Goal: Answer question/provide support

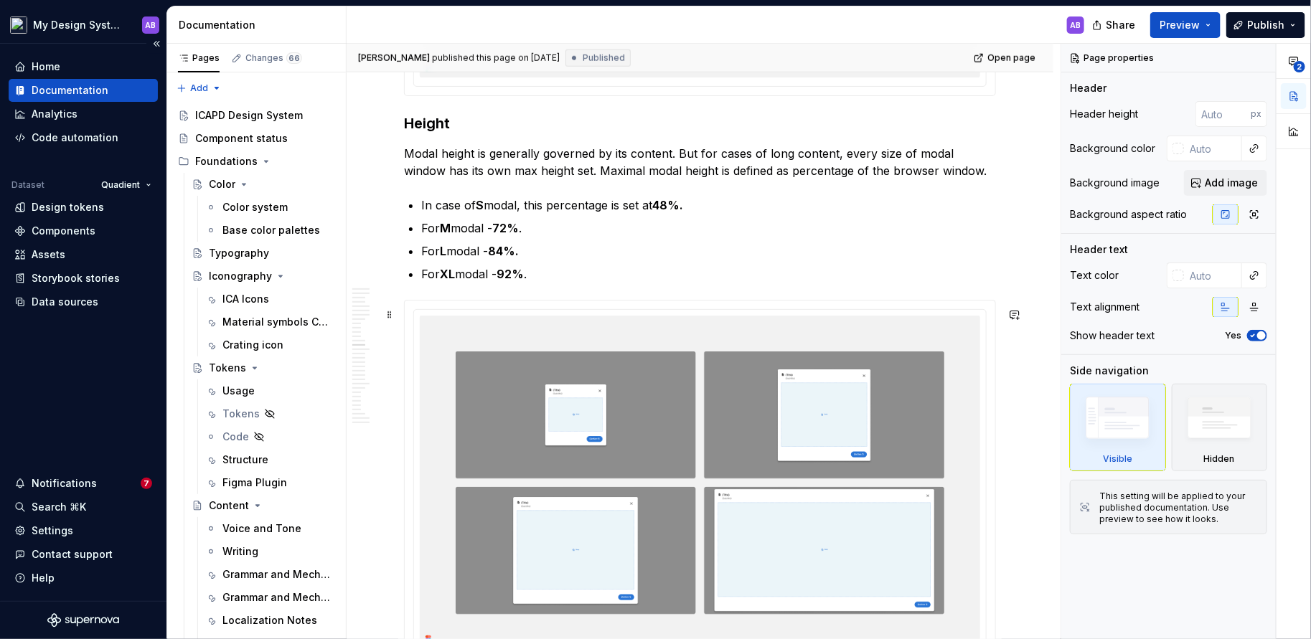
scroll to position [5947, 0]
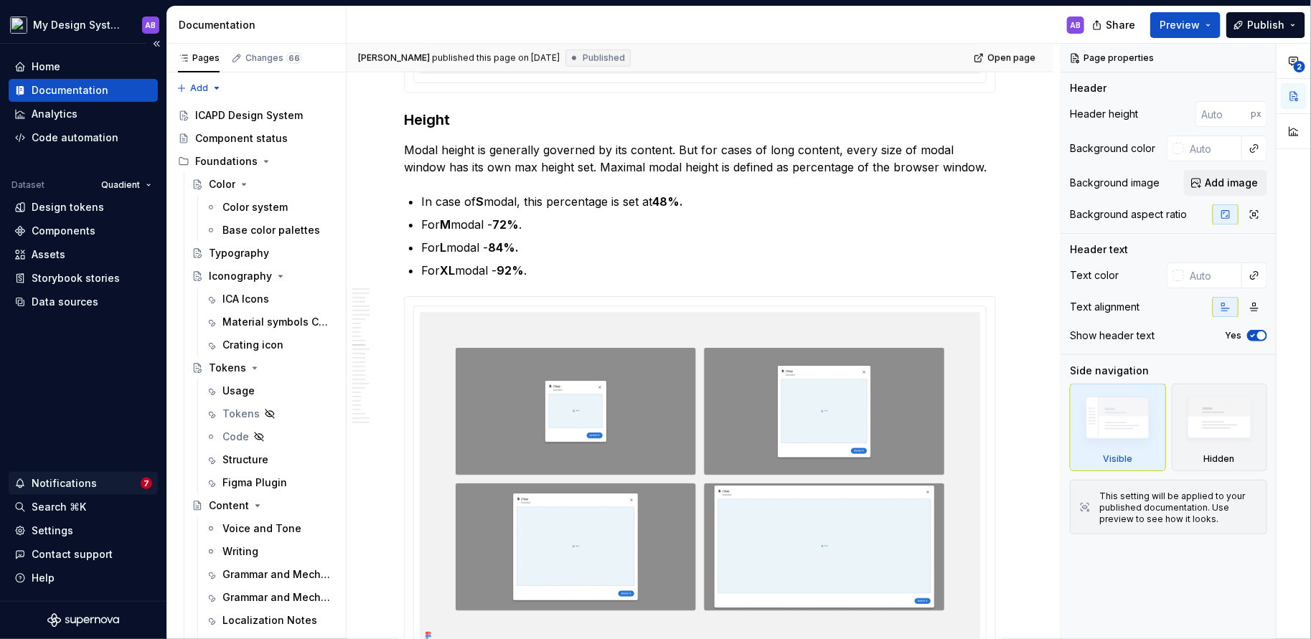
click at [65, 490] on div "Notifications" at bounding box center [64, 484] width 65 height 14
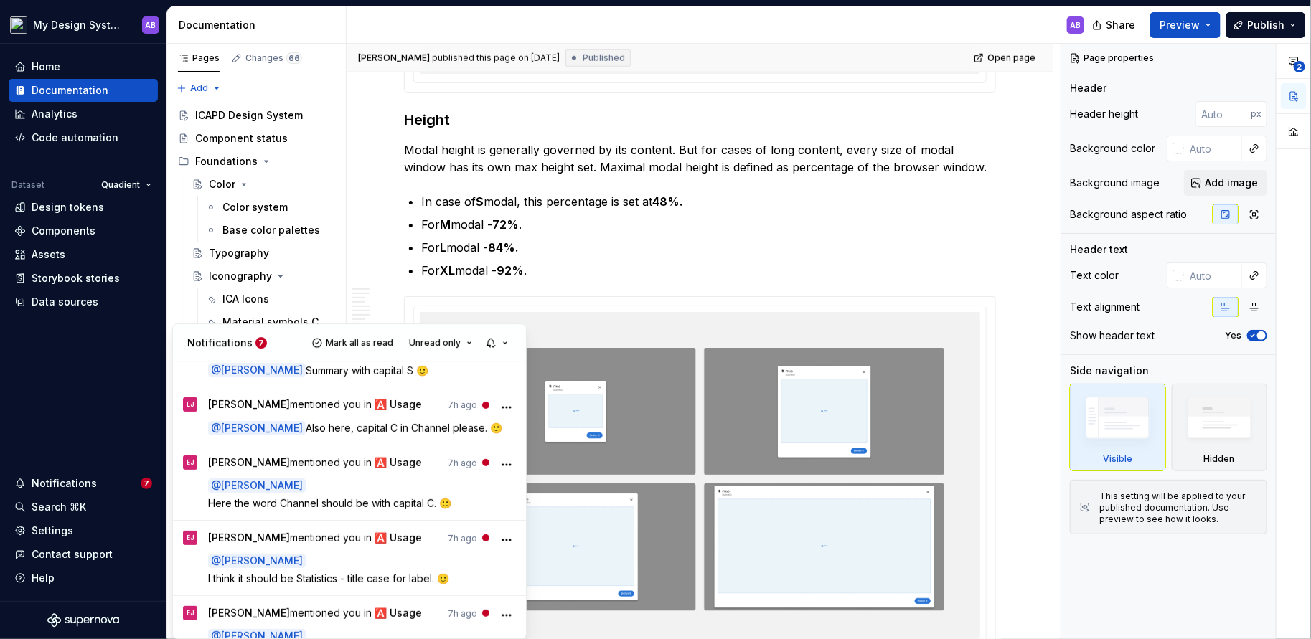
scroll to position [328, 0]
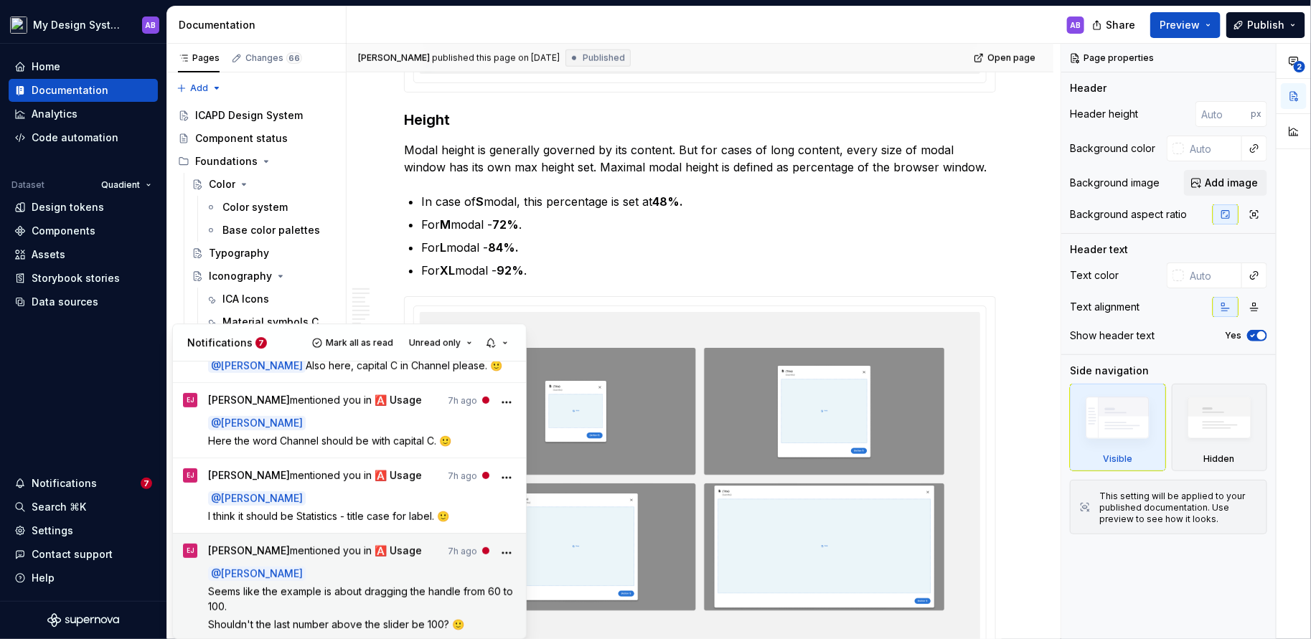
click at [352, 593] on span "Seems like the example is about dragging the handle from 60 to 100." at bounding box center [362, 599] width 308 height 27
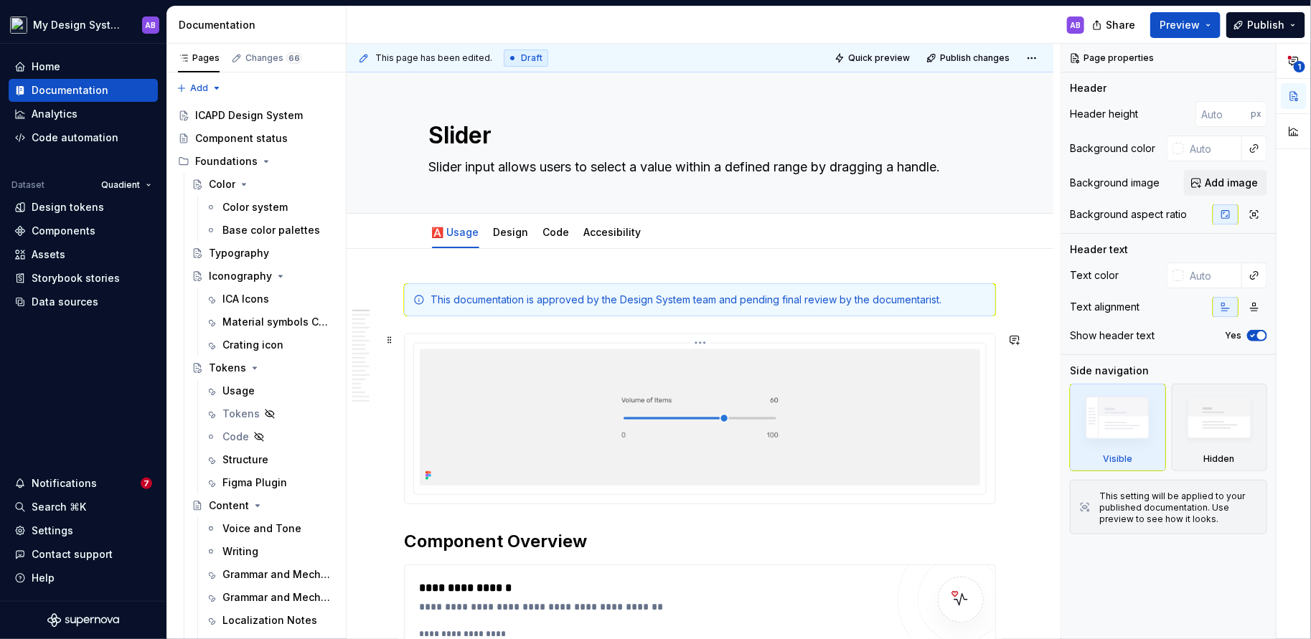
scroll to position [61, 0]
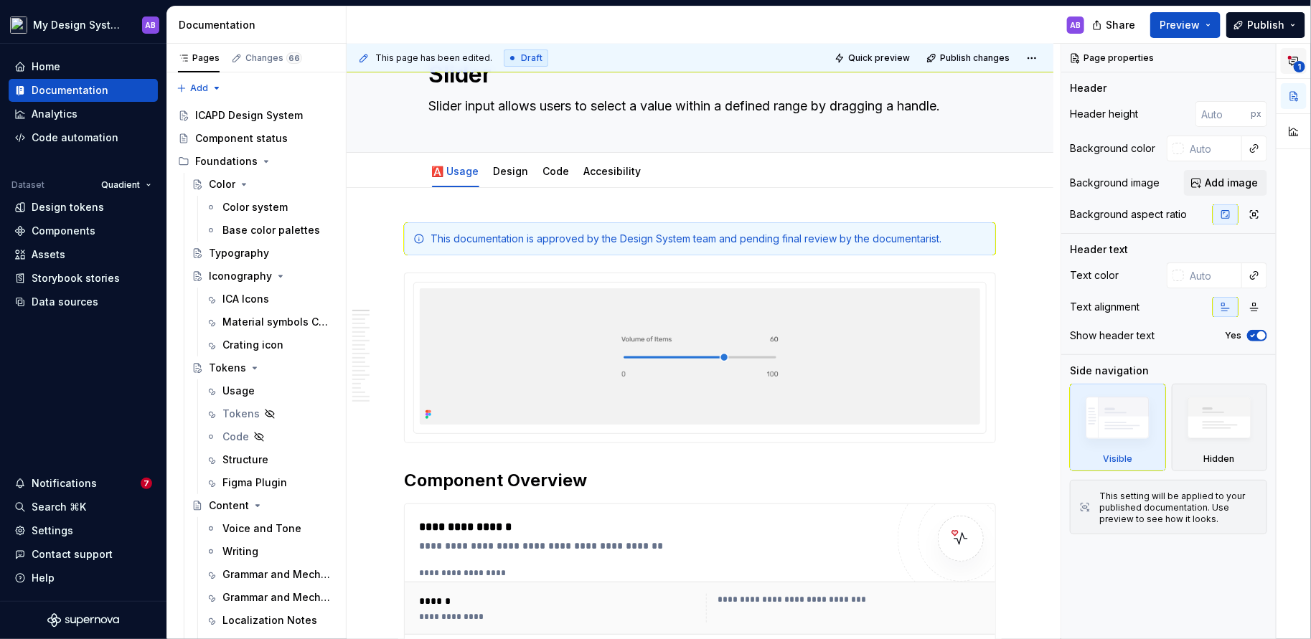
click at [1301, 64] on span "1" at bounding box center [1299, 66] width 11 height 11
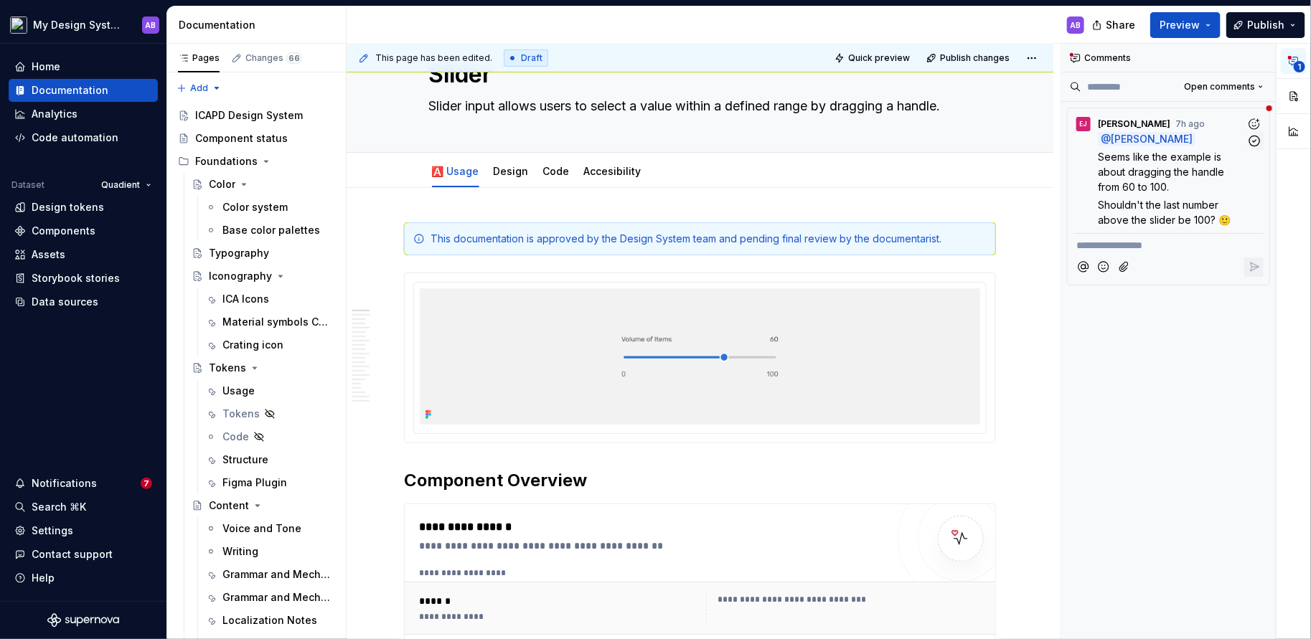
click at [1164, 193] on div "@ [PERSON_NAME] Seems like the example is about dragging the handle from 60 to …" at bounding box center [1181, 179] width 166 height 95
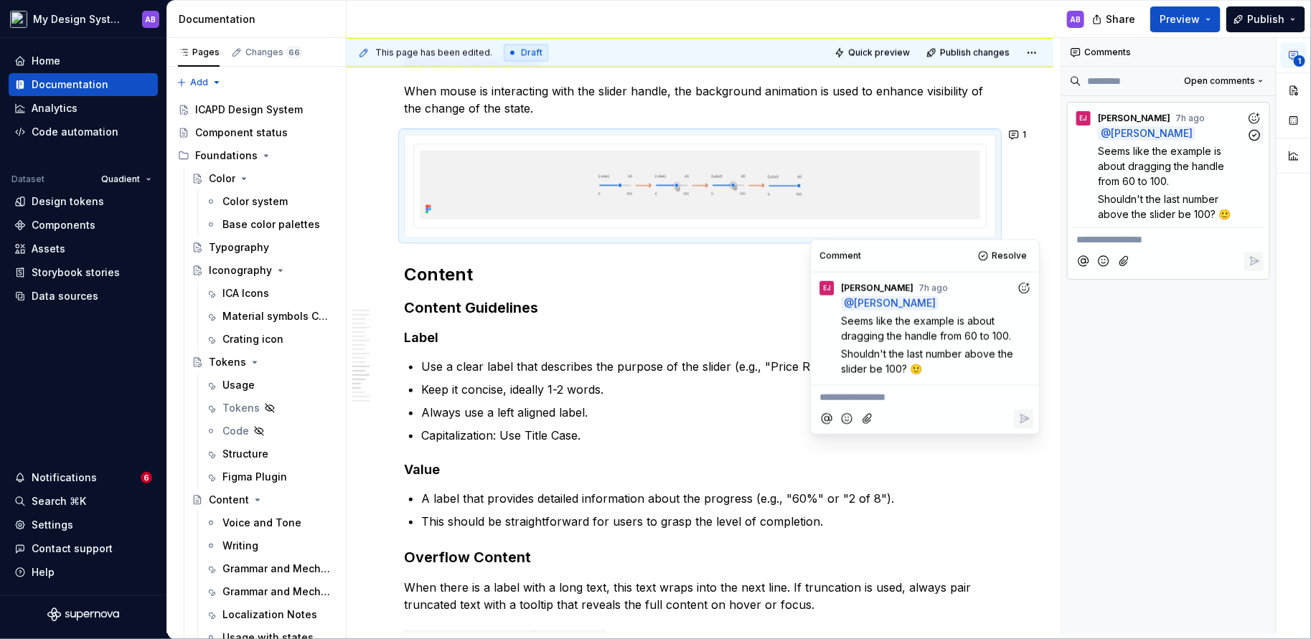
scroll to position [3997, 0]
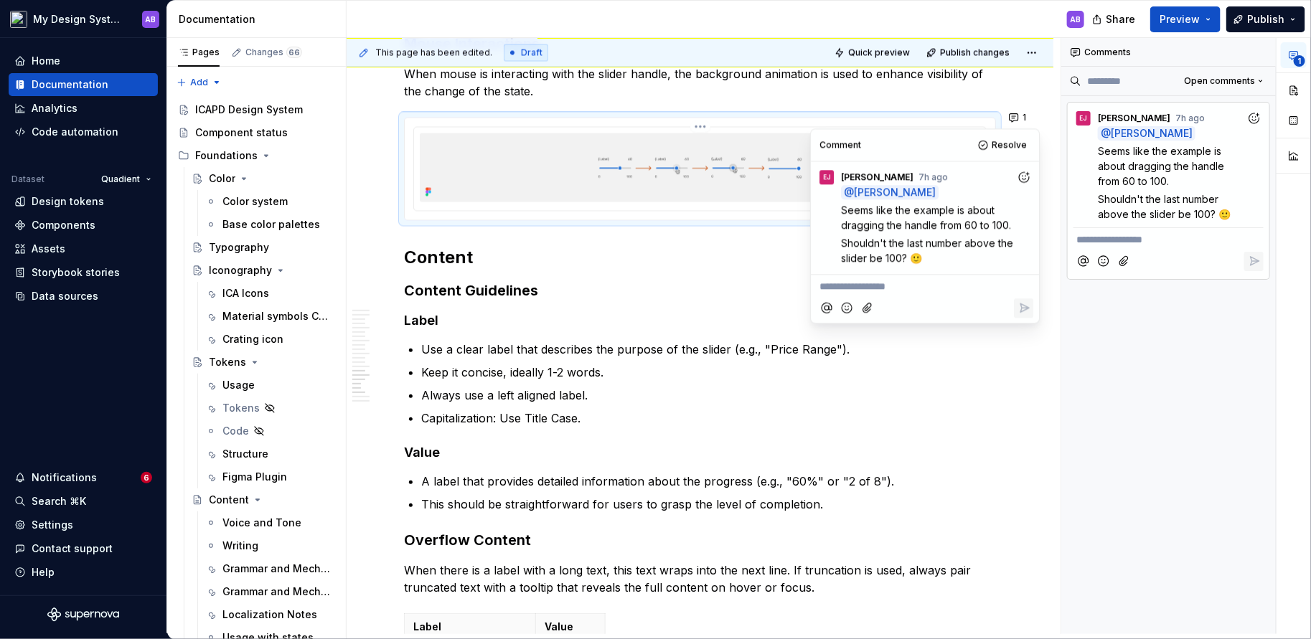
click at [743, 169] on img at bounding box center [700, 167] width 560 height 69
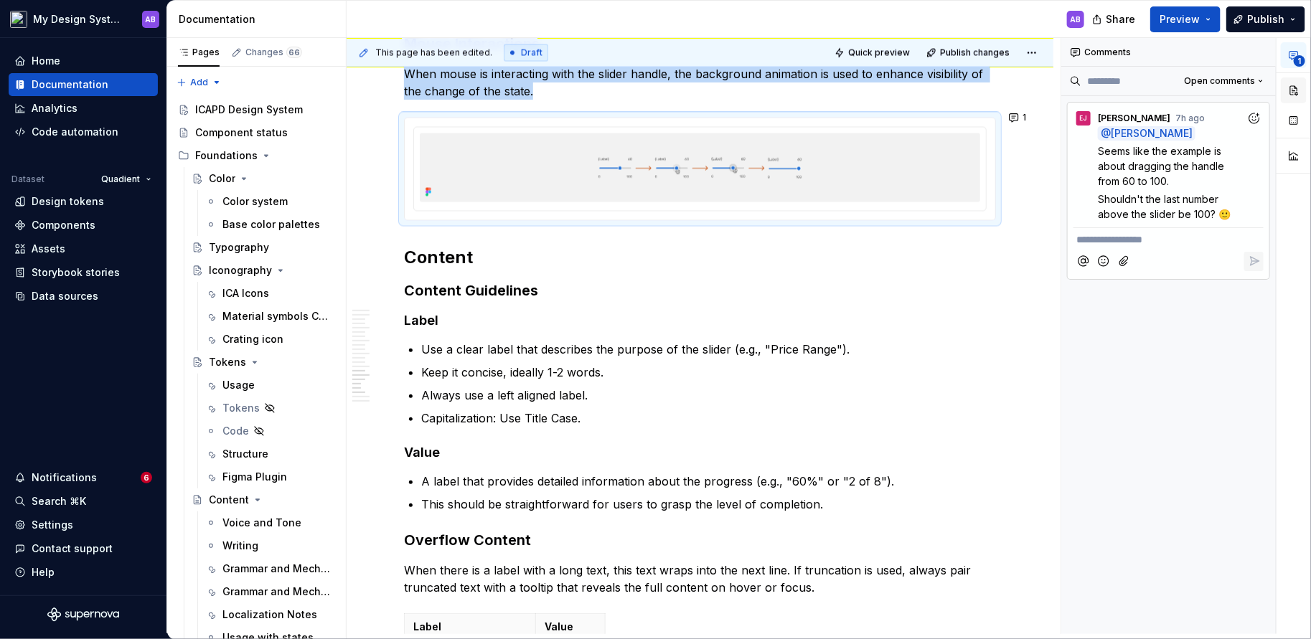
click at [1295, 88] on button "button" at bounding box center [1294, 91] width 26 height 26
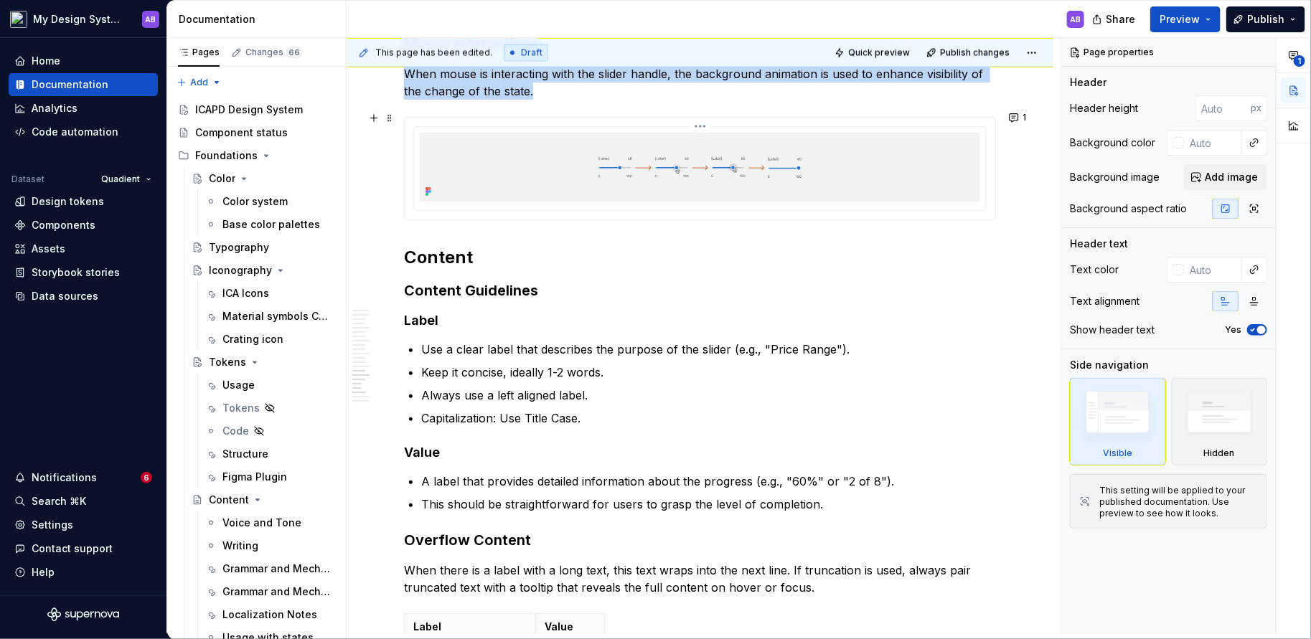
click at [965, 182] on img at bounding box center [700, 167] width 560 height 69
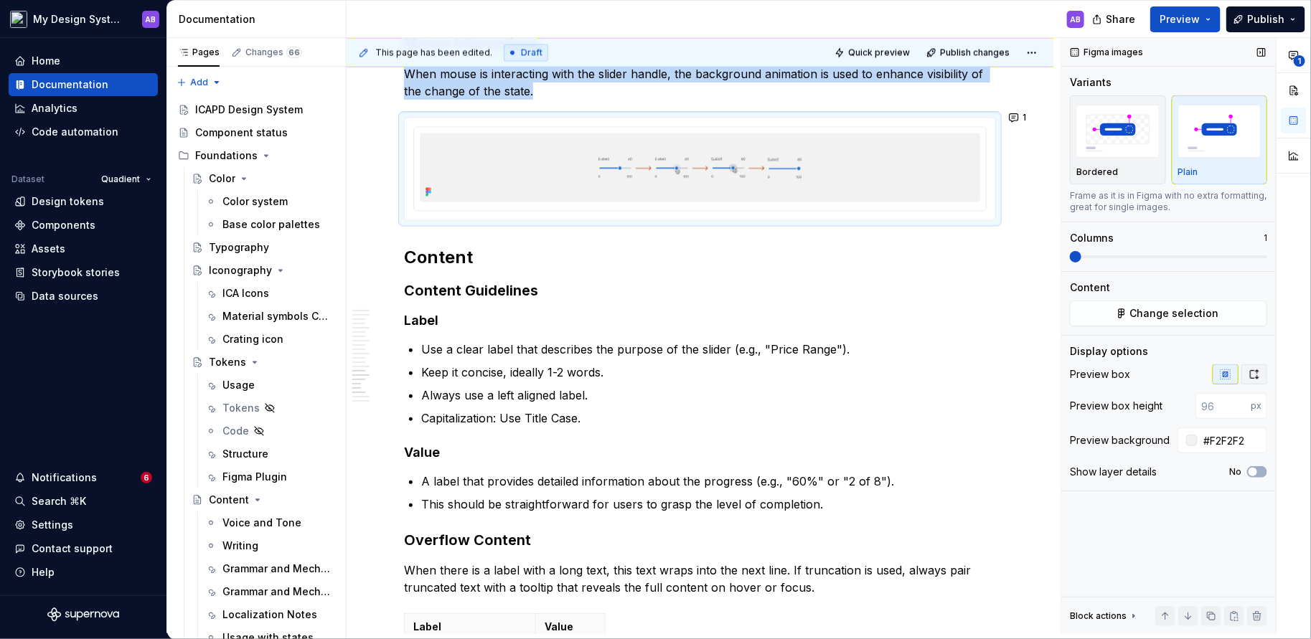
click at [1253, 369] on icon "button" at bounding box center [1254, 374] width 11 height 11
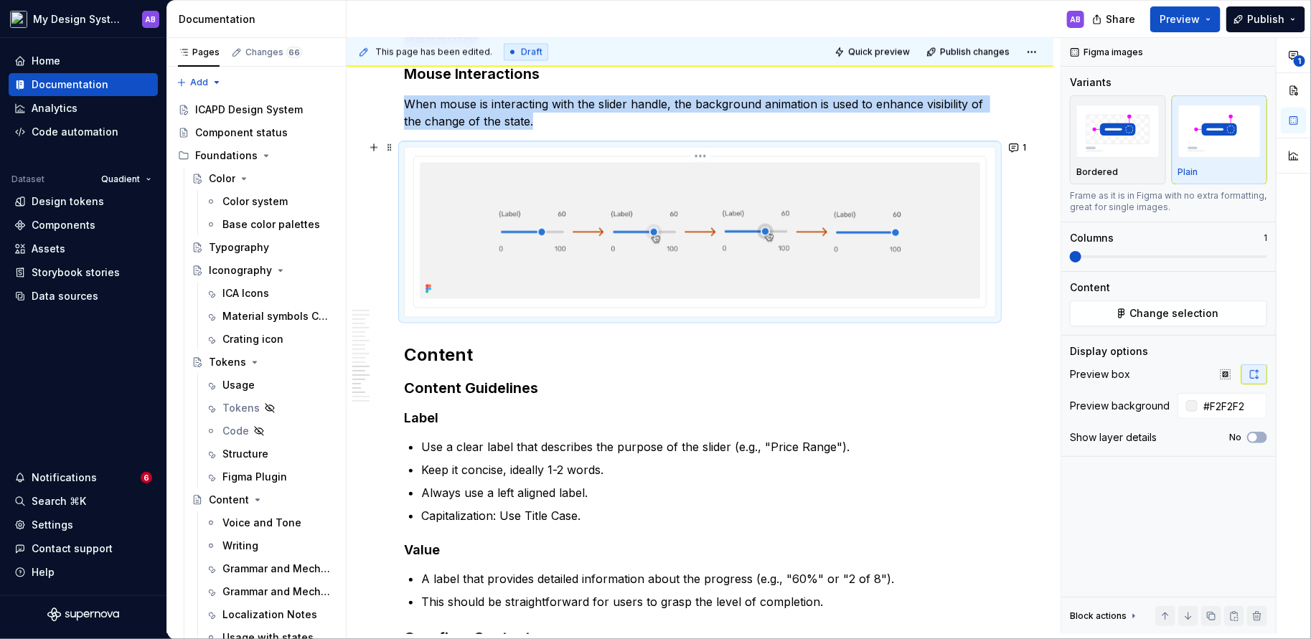
scroll to position [3974, 0]
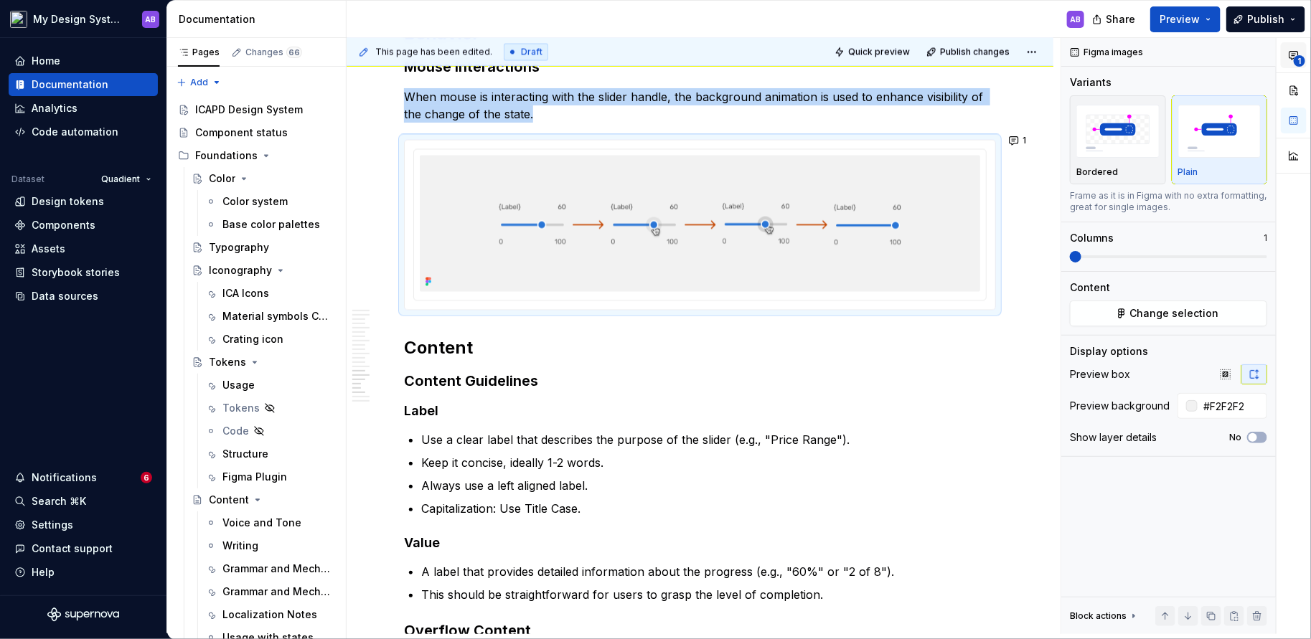
click at [1293, 52] on icon "button" at bounding box center [1294, 56] width 9 height 8
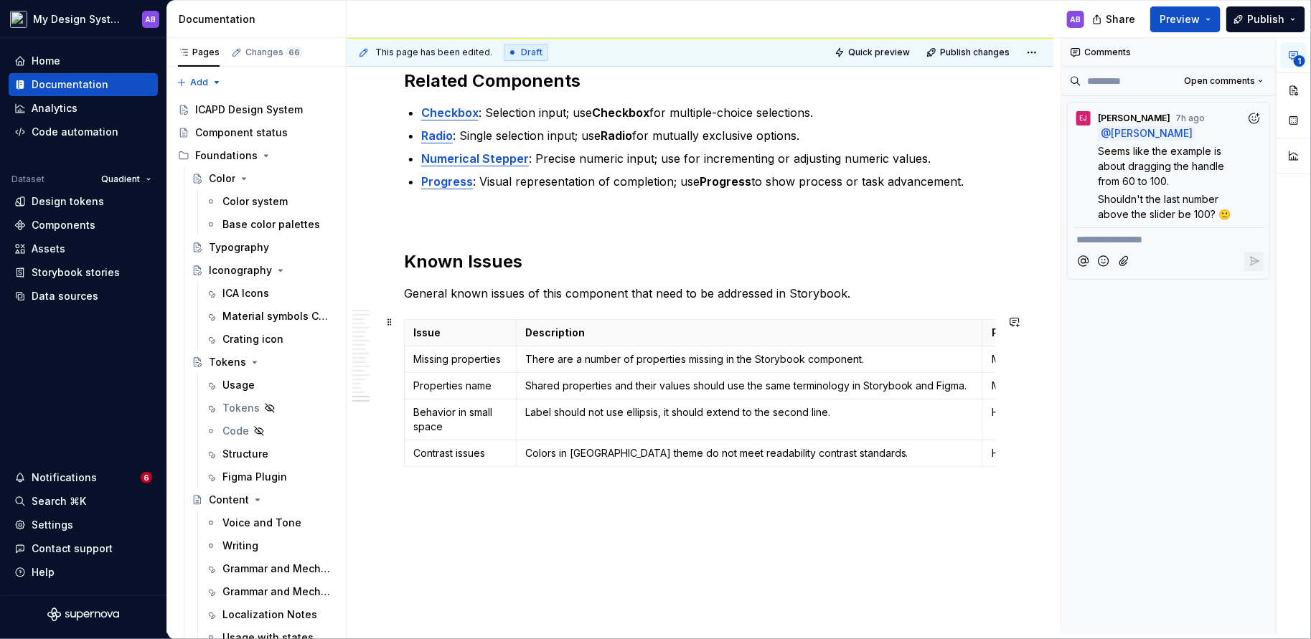
scroll to position [4984, 0]
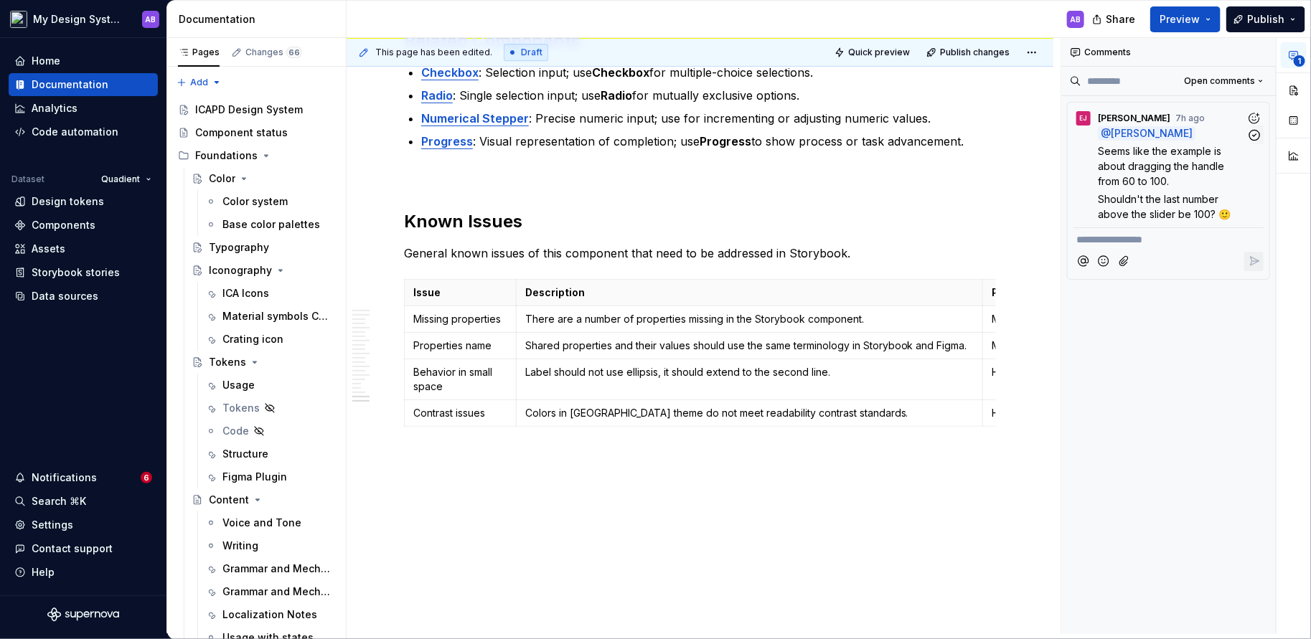
click at [1174, 182] on p "Seems like the example is about dragging the handle from 60 to 100." at bounding box center [1172, 166] width 149 height 45
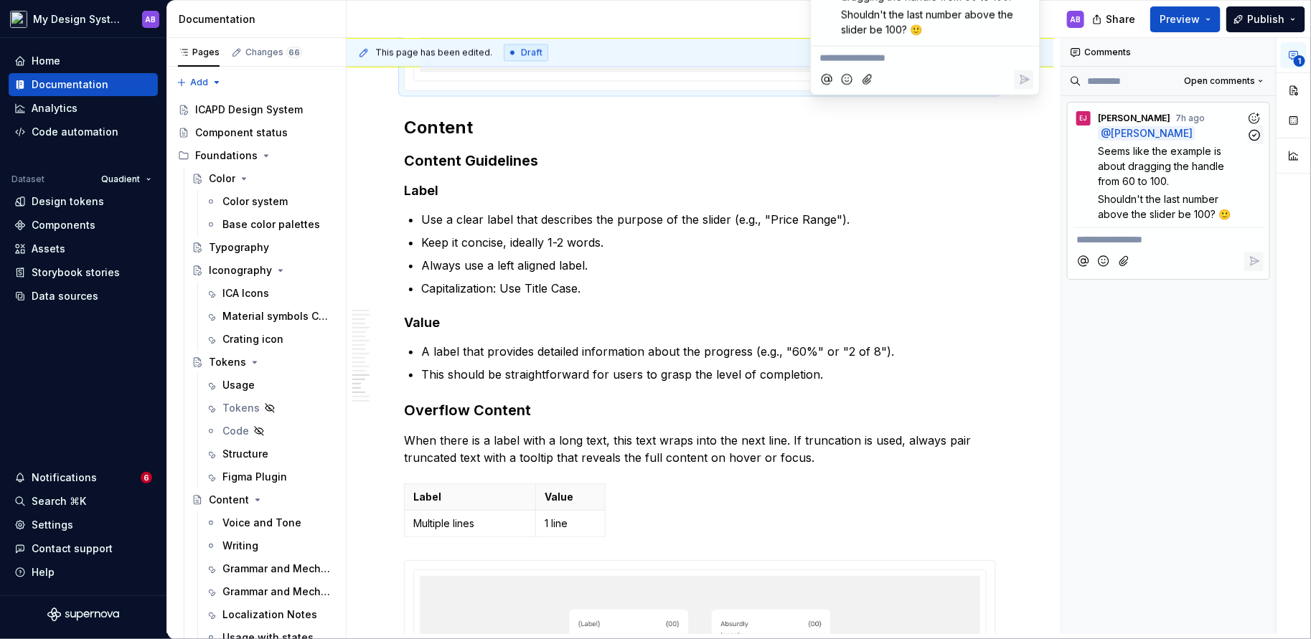
scroll to position [3997, 0]
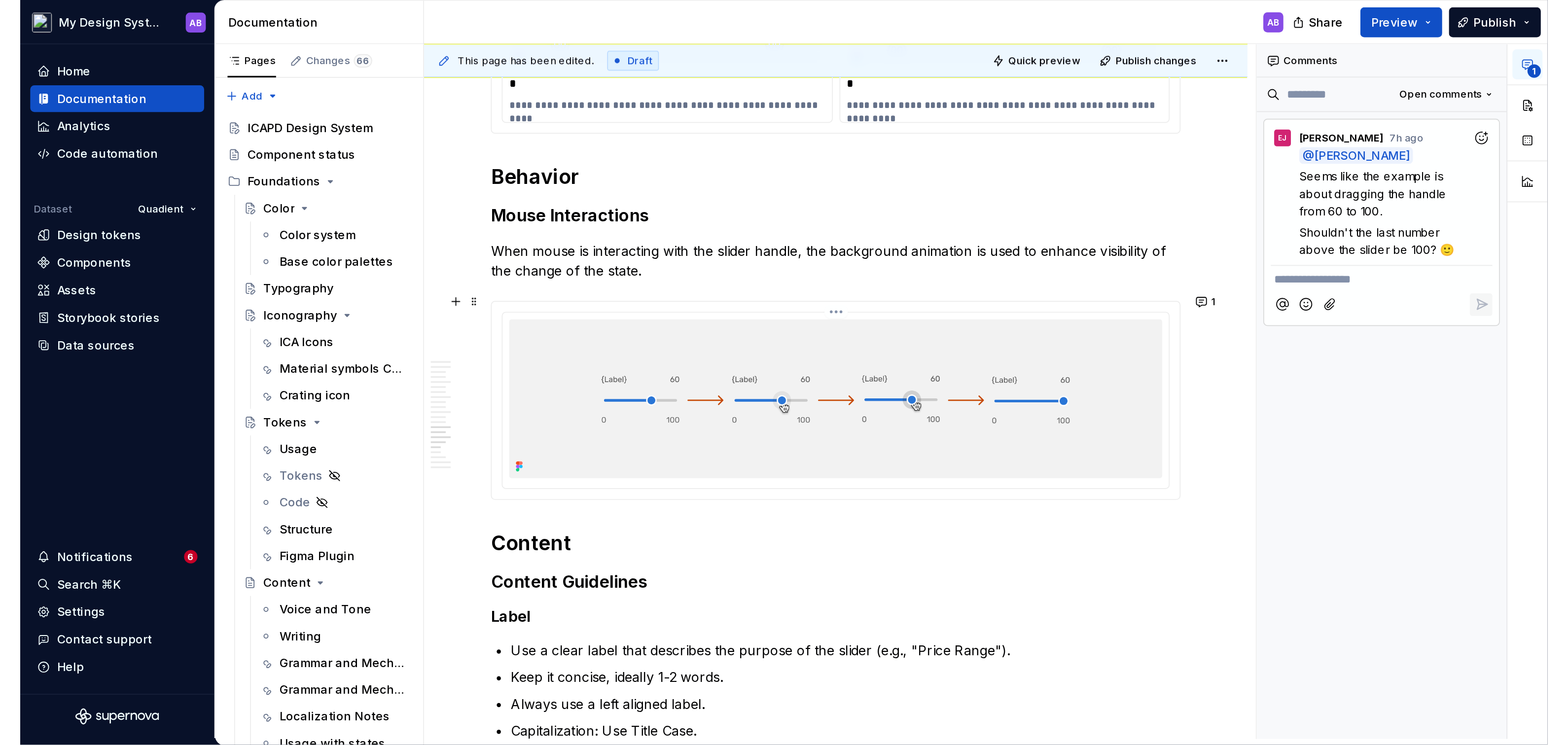
scroll to position [2647, 0]
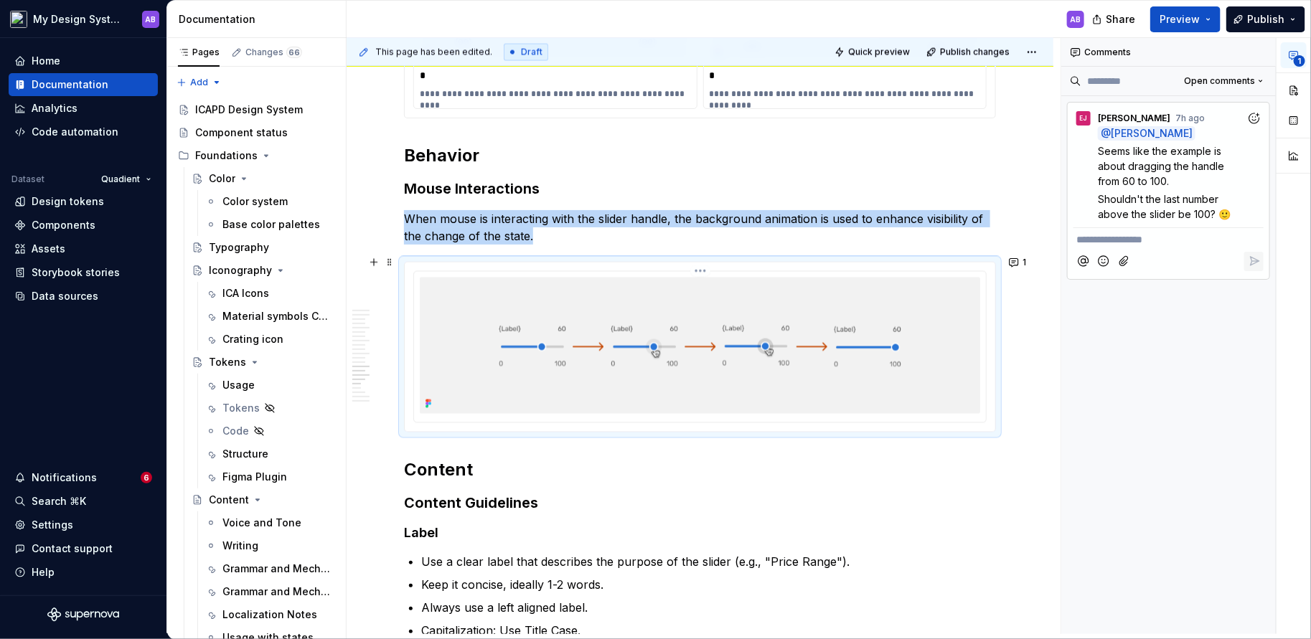
click at [596, 299] on img at bounding box center [700, 346] width 560 height 136
click at [1028, 265] on button "1" at bounding box center [1019, 263] width 28 height 20
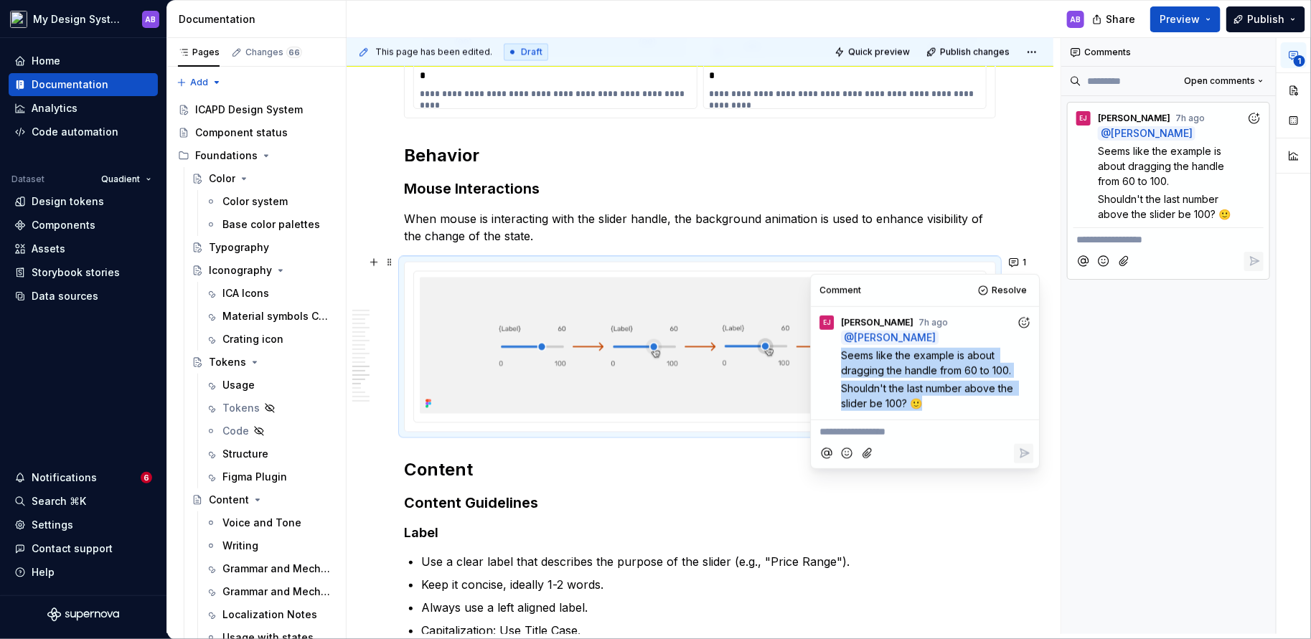
drag, startPoint x: 842, startPoint y: 352, endPoint x: 949, endPoint y: 409, distance: 121.7
click at [950, 410] on div "@ [PERSON_NAME] Seems like the example is about dragging the handle from 60 to …" at bounding box center [937, 371] width 192 height 80
copy div "Seems like the example is about dragging the handle from 60 to 100. Shouldn't t…"
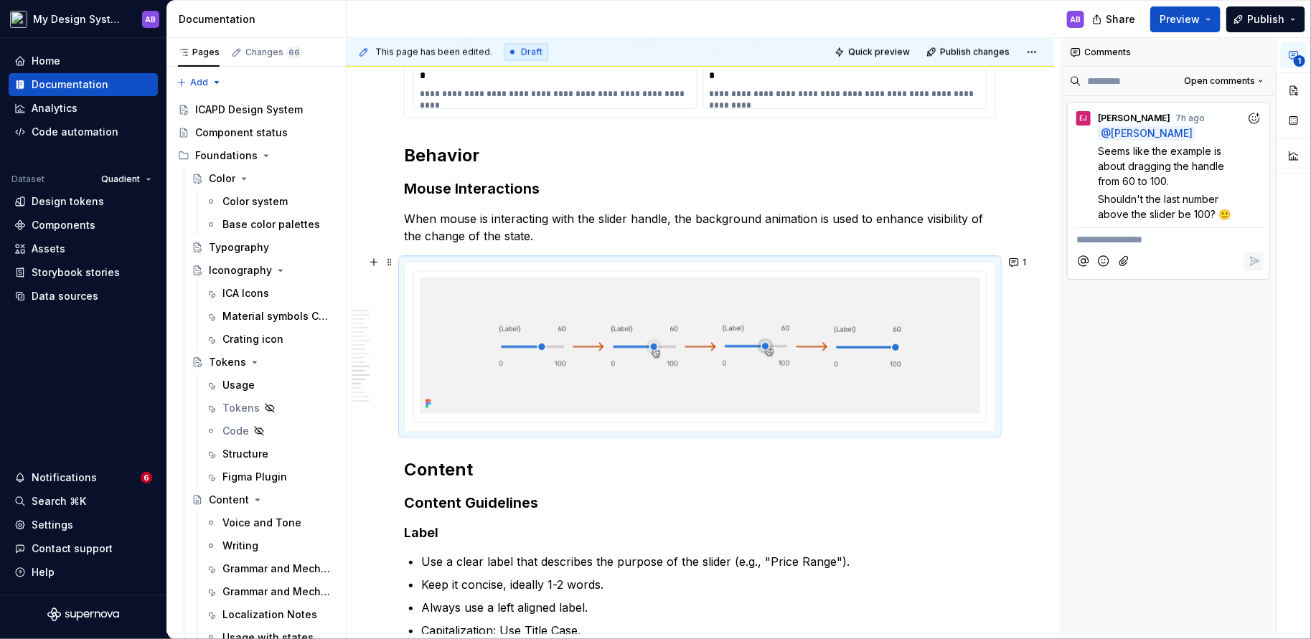
type textarea "*"
